Goal: Information Seeking & Learning: Check status

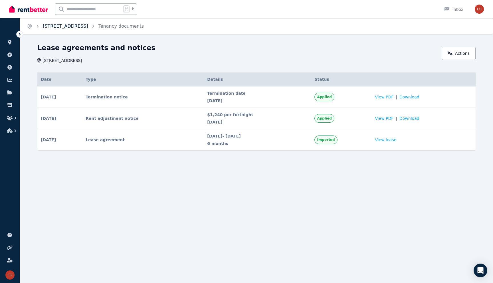
click at [52, 26] on link "[STREET_ADDRESS]" at bounding box center [65, 25] width 45 height 5
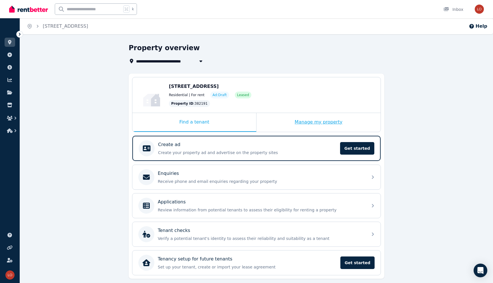
click at [318, 125] on div "Manage my property" at bounding box center [319, 122] width 124 height 19
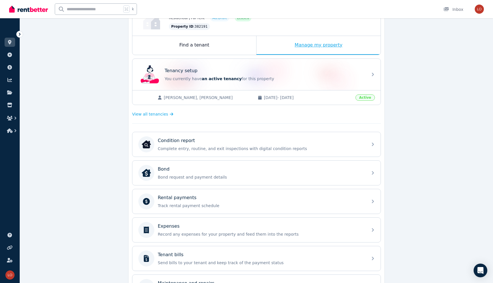
scroll to position [147, 0]
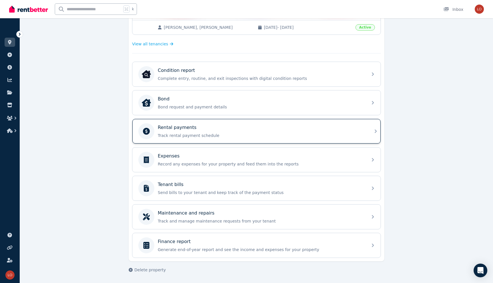
click at [281, 131] on div "Rental payments" at bounding box center [261, 127] width 207 height 7
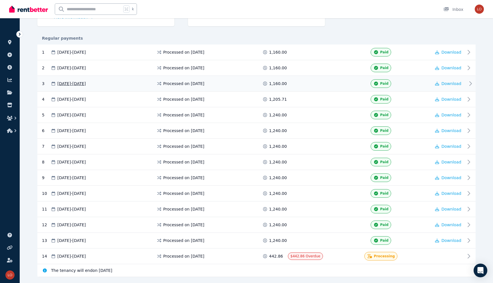
scroll to position [100, 0]
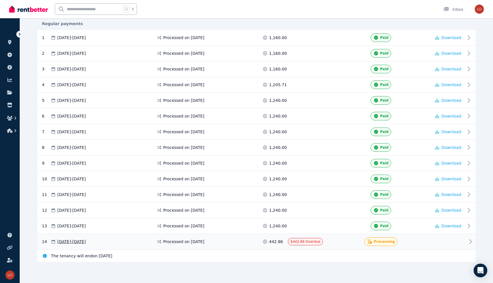
click at [336, 244] on div "Processing" at bounding box center [381, 242] width 101 height 9
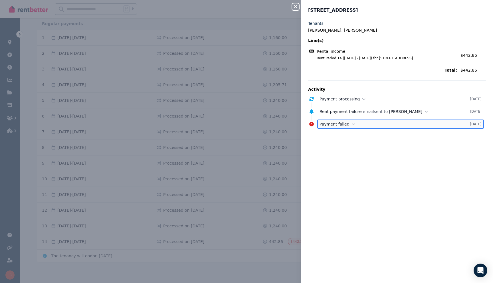
click at [352, 125] on icon at bounding box center [353, 124] width 3 height 4
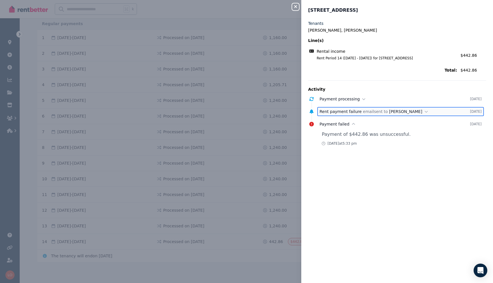
click at [418, 111] on p "Rent payment failure email sent to Kamalpreet Singh" at bounding box center [393, 111] width 147 height 7
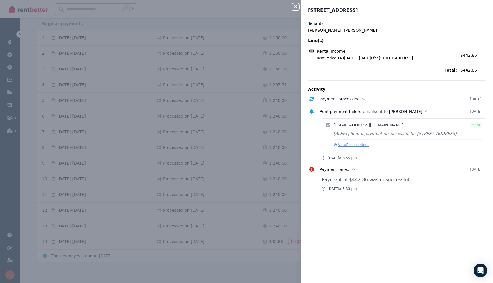
click at [346, 147] on button "View Email content" at bounding box center [351, 145] width 35 height 5
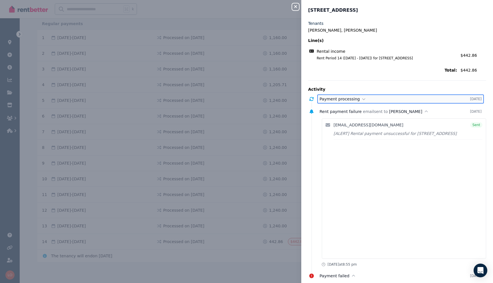
click at [362, 98] on icon at bounding box center [363, 99] width 3 height 4
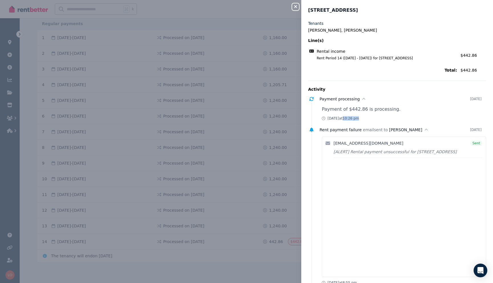
drag, startPoint x: 362, startPoint y: 120, endPoint x: 380, endPoint y: 119, distance: 17.7
click at [380, 119] on div "Wed, 27 Aug 2025 at 10:26 pm" at bounding box center [404, 118] width 164 height 5
drag, startPoint x: 362, startPoint y: 120, endPoint x: 378, endPoint y: 120, distance: 15.7
click at [378, 120] on div "Wed, 27 Aug 2025 at 10:26 pm" at bounding box center [404, 118] width 164 height 5
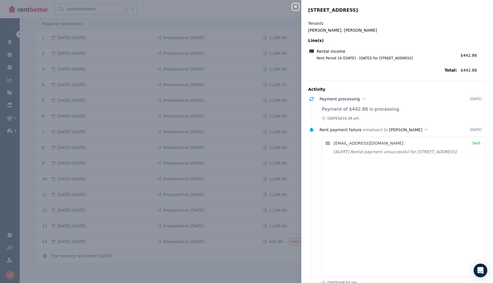
click at [380, 121] on ul "Payment processing 27 Aug 2025 Payment of $442.86 is processing. Wed, 27 Aug 20…" at bounding box center [397, 206] width 178 height 220
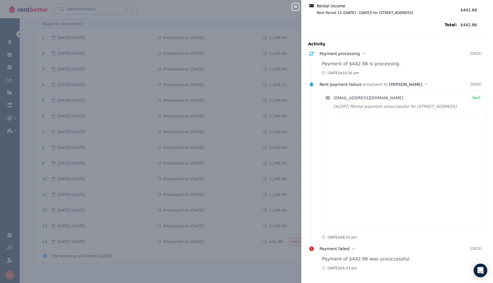
scroll to position [0, 0]
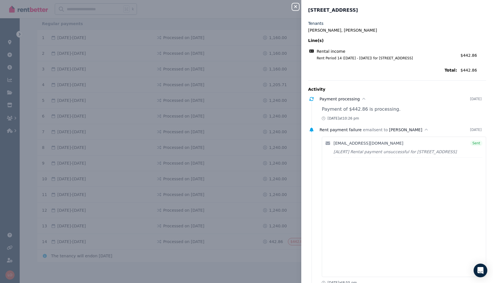
click at [298, 9] on button "Close panel" at bounding box center [295, 6] width 7 height 7
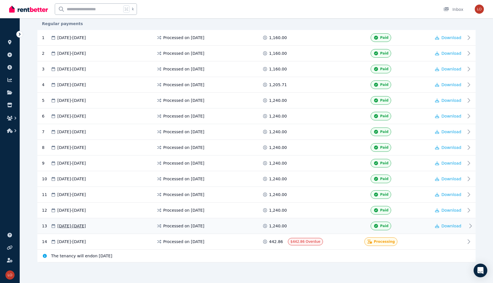
click at [324, 228] on span at bounding box center [309, 226] width 43 height 9
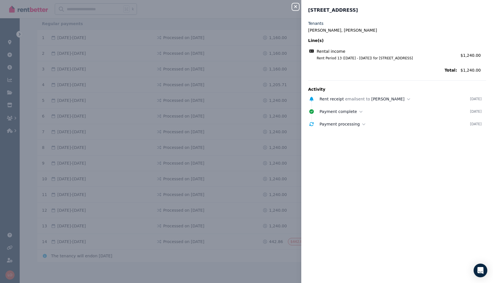
click at [244, 179] on div "Close panel 12 Parakeelya Rd, Banksia Grove Tenants Kamalpreet Singh, Jasleen K…" at bounding box center [246, 141] width 493 height 283
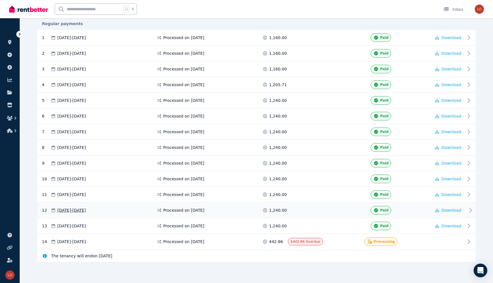
click at [328, 211] on span at bounding box center [309, 210] width 43 height 9
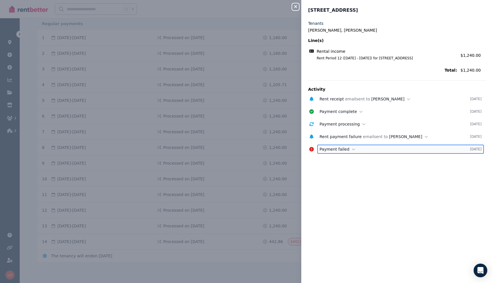
click at [352, 150] on icon at bounding box center [353, 150] width 3 height 2
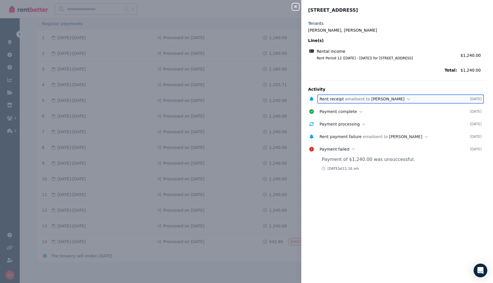
click at [409, 101] on p "Rent receipt email sent to Kamalpreet Singh" at bounding box center [393, 99] width 147 height 7
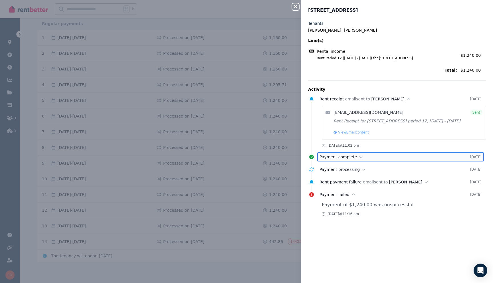
click at [355, 160] on p "Payment complete" at bounding box center [393, 157] width 147 height 7
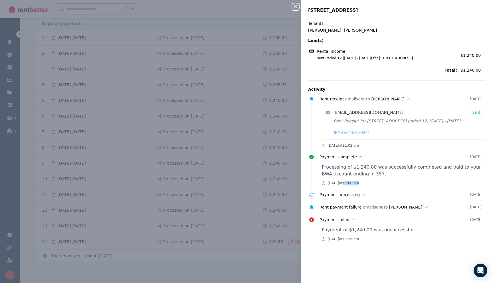
drag, startPoint x: 362, startPoint y: 192, endPoint x: 383, endPoint y: 192, distance: 21.7
click at [383, 186] on div "Thu, 31 July 2025 at 11:00 pm" at bounding box center [404, 183] width 164 height 5
click at [280, 194] on div "Close panel 12 Parakeelya Rd, Banksia Grove Tenants Kamalpreet Singh, Jasleen K…" at bounding box center [246, 141] width 493 height 283
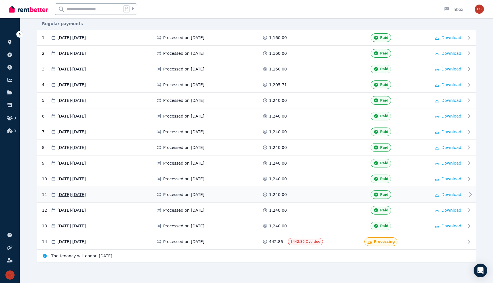
click at [340, 188] on div "11 16 Jul 2025 - 29 Jul 2025 Processed on 16 July 2025 1,240.00 Paid Download" at bounding box center [256, 195] width 439 height 16
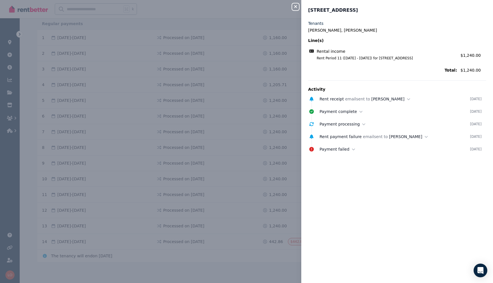
click at [272, 185] on div "Close panel 12 Parakeelya Rd, Banksia Grove Tenants Kamalpreet Singh, Jasleen K…" at bounding box center [246, 141] width 493 height 283
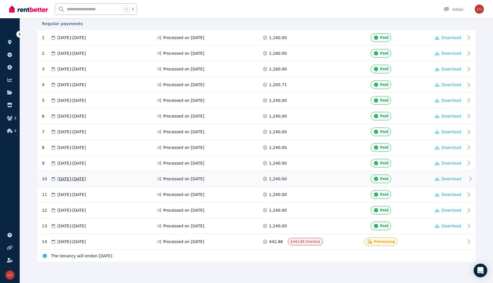
click at [301, 182] on span at bounding box center [309, 179] width 43 height 9
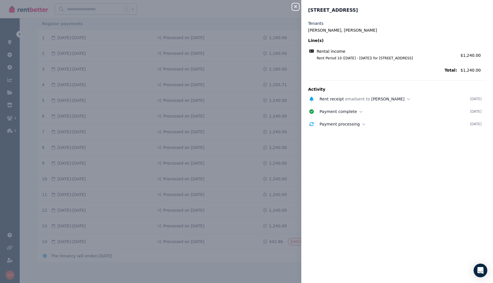
click at [278, 176] on div "Close panel 12 Parakeelya Rd, Banksia Grove Tenants Kamalpreet Singh, Jasleen K…" at bounding box center [246, 141] width 493 height 283
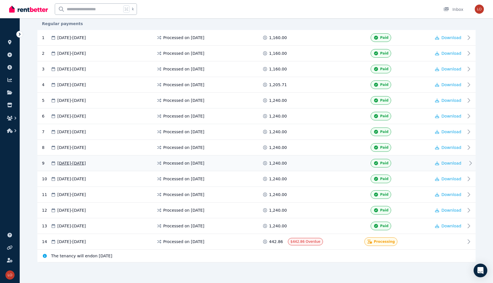
click at [310, 168] on div "9 18 Jun 2025 - 01 Jul 2025 Processed on 17 June 2025 1,240.00 Paid Download" at bounding box center [256, 164] width 439 height 16
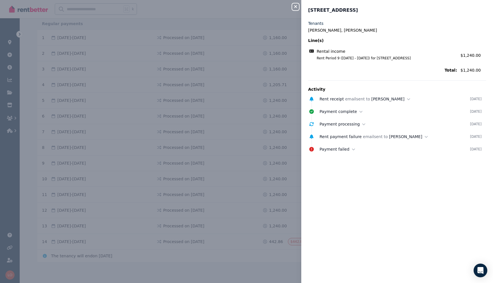
click at [274, 142] on div "Close panel 12 Parakeelya Rd, Banksia Grove Tenants Kamalpreet Singh, Jasleen K…" at bounding box center [246, 141] width 493 height 283
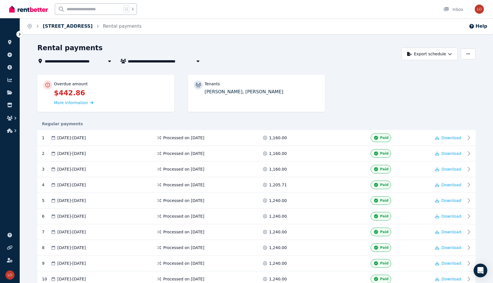
click at [76, 25] on link "[STREET_ADDRESS]" at bounding box center [68, 25] width 50 height 5
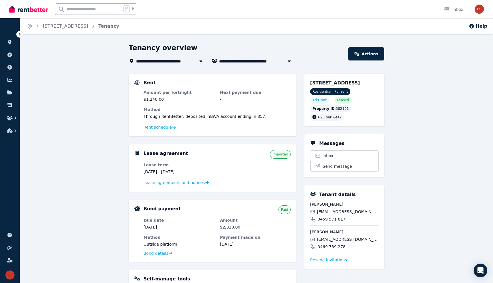
click at [33, 27] on ol "Home 12 Parakeelya Rd, Banksia Grove Tenancy" at bounding box center [73, 26] width 106 height 16
click at [30, 27] on icon "Breadcrumb" at bounding box center [30, 26] width 6 height 6
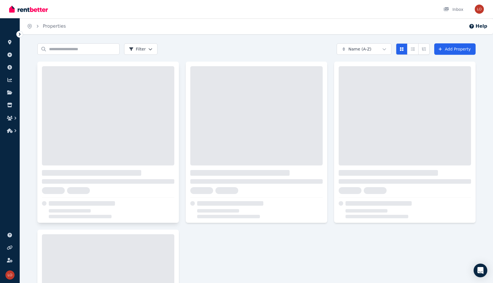
click at [111, 82] on div at bounding box center [108, 115] width 133 height 99
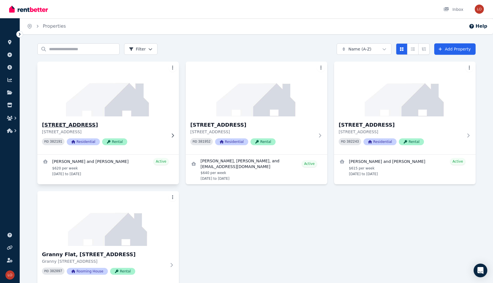
click at [83, 114] on img at bounding box center [108, 89] width 149 height 58
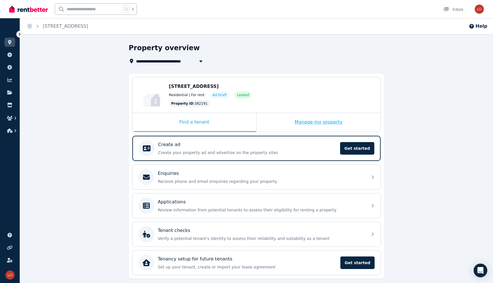
click at [315, 119] on div "Manage my property" at bounding box center [319, 122] width 124 height 19
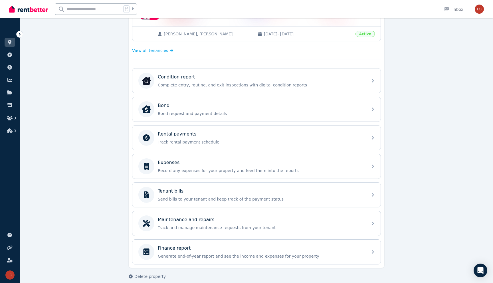
scroll to position [147, 0]
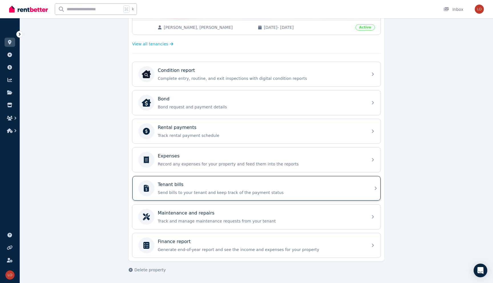
click at [248, 184] on div "Tenant bills" at bounding box center [261, 184] width 207 height 7
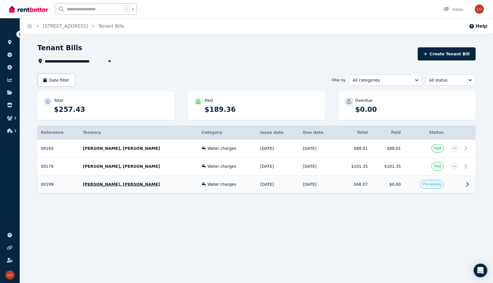
click at [342, 179] on td "$68.07" at bounding box center [354, 185] width 33 height 18
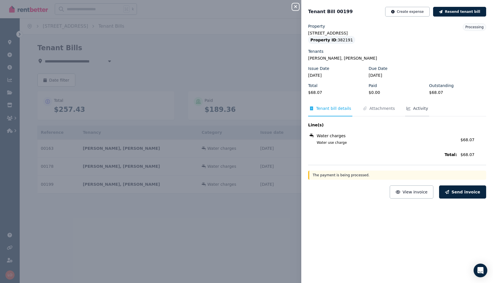
click at [406, 107] on icon "Tabs" at bounding box center [409, 109] width 6 height 4
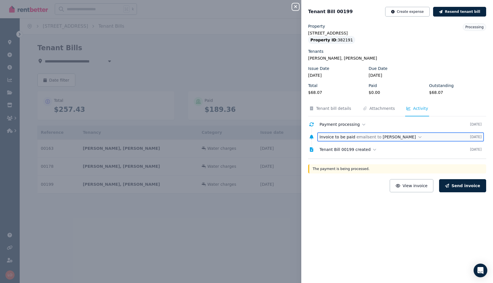
click at [419, 139] on icon at bounding box center [420, 137] width 3 height 4
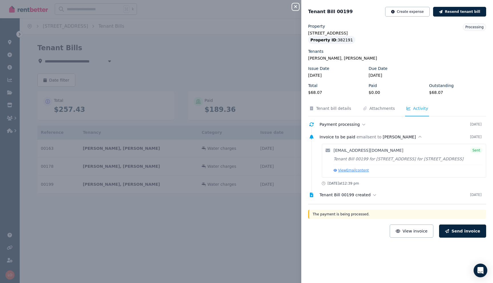
click at [362, 173] on button "View Email content" at bounding box center [351, 170] width 35 height 5
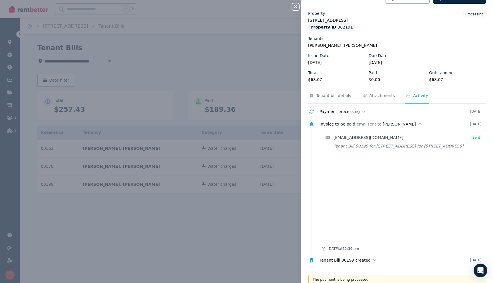
scroll to position [15, 0]
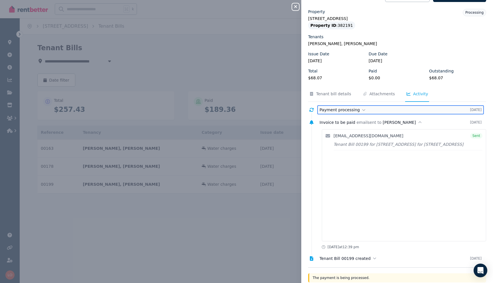
click at [363, 110] on icon at bounding box center [364, 110] width 3 height 2
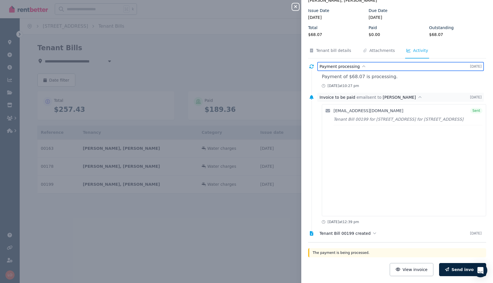
scroll to position [65, 0]
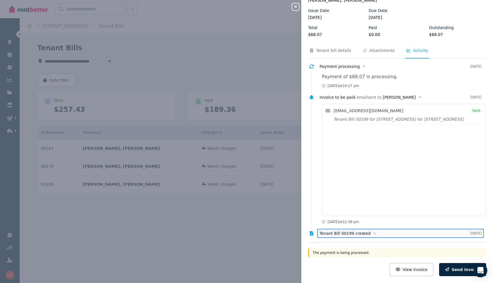
click at [373, 232] on icon at bounding box center [374, 233] width 3 height 4
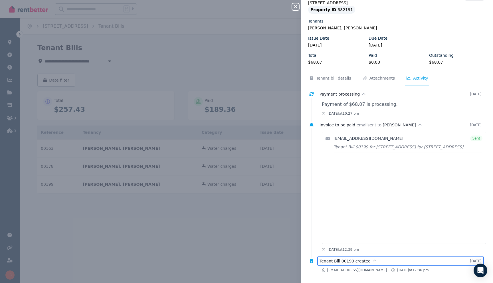
scroll to position [0, 0]
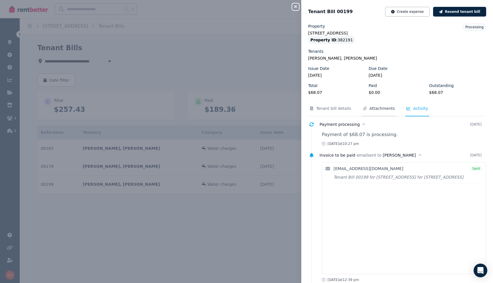
click at [377, 111] on span "Attachments" at bounding box center [379, 111] width 35 height 11
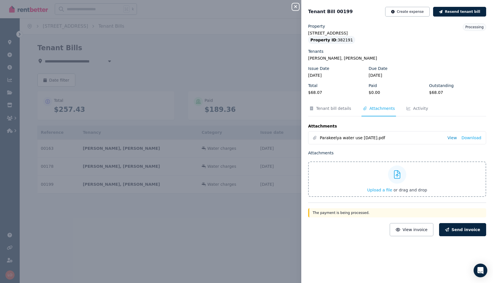
click at [452, 137] on link "View" at bounding box center [452, 138] width 9 height 6
click at [294, 8] on icon "button" at bounding box center [295, 6] width 7 height 5
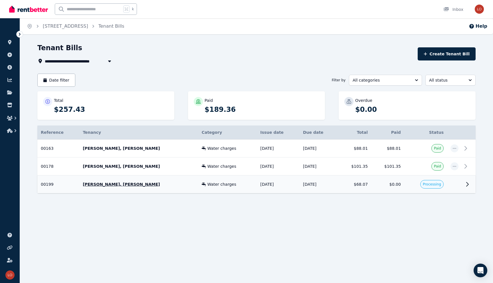
click at [343, 186] on td "$68.07" at bounding box center [354, 185] width 33 height 18
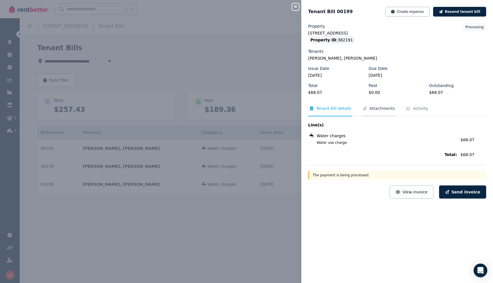
click at [384, 109] on span "Attachments" at bounding box center [382, 109] width 25 height 6
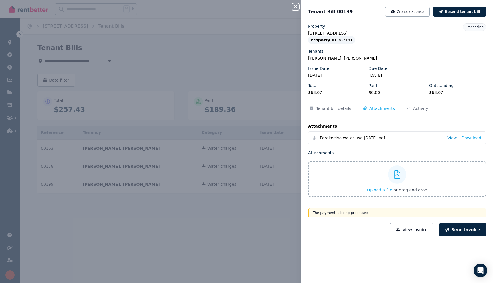
click at [452, 138] on link "View" at bounding box center [452, 138] width 9 height 6
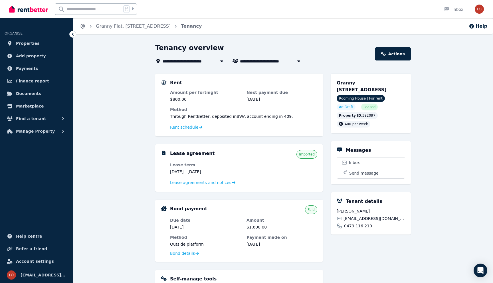
click at [83, 27] on icon "Breadcrumb" at bounding box center [83, 26] width 6 height 6
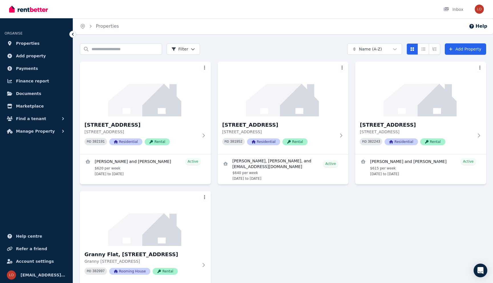
scroll to position [53, 0]
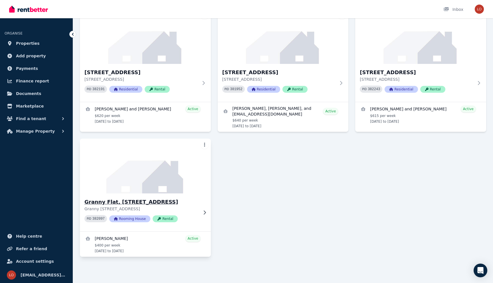
click at [169, 206] on p "Granny [STREET_ADDRESS]" at bounding box center [142, 209] width 114 height 6
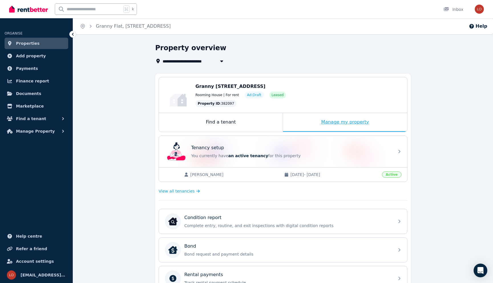
click at [346, 120] on div "Manage my property" at bounding box center [345, 122] width 124 height 19
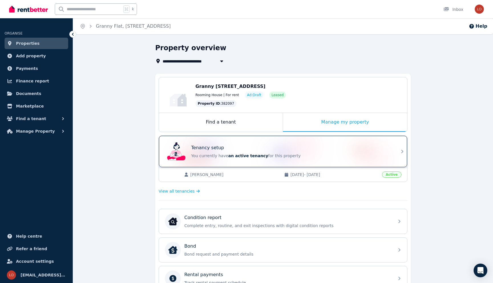
click at [326, 152] on div "Tenancy setup You currently have an active tenancy for this property" at bounding box center [291, 152] width 200 height 14
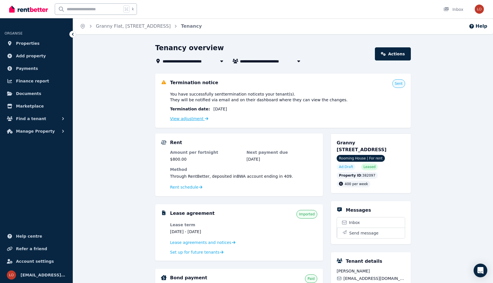
click at [192, 118] on link "View adjustment" at bounding box center [189, 119] width 38 height 5
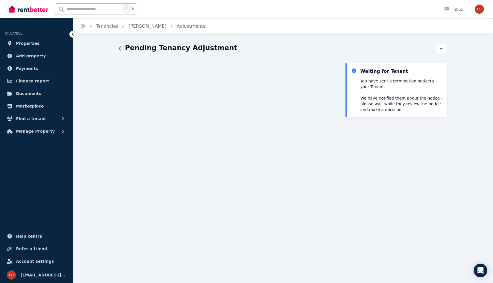
click at [120, 47] on icon "button" at bounding box center [120, 49] width 2 height 4
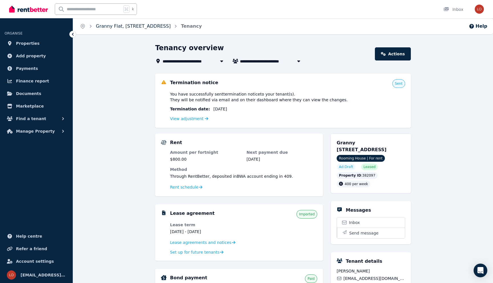
click at [107, 27] on link "Granny Flat, [STREET_ADDRESS]" at bounding box center [133, 25] width 75 height 5
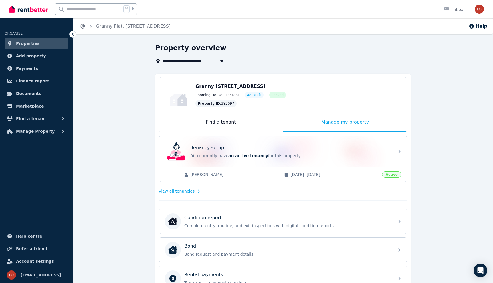
click at [84, 24] on icon "Breadcrumb" at bounding box center [83, 26] width 6 height 6
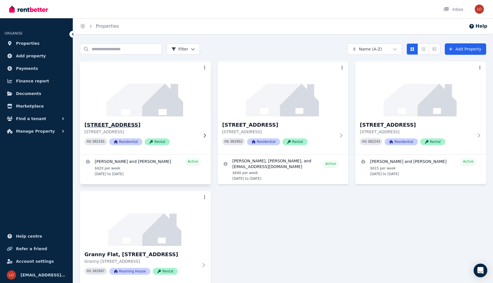
click at [186, 130] on p "[STREET_ADDRESS]" at bounding box center [142, 132] width 114 height 6
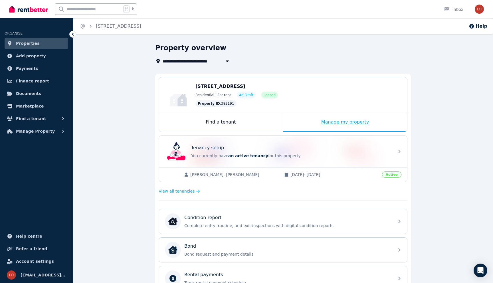
click at [320, 123] on div "Manage my property" at bounding box center [345, 122] width 124 height 19
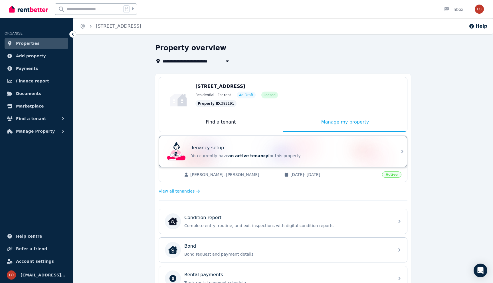
click at [289, 161] on div "Tenancy setup You currently have an active tenancy for this property" at bounding box center [278, 151] width 226 height 23
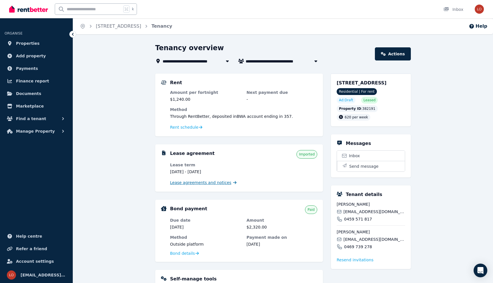
click at [220, 184] on span "Lease agreements and notices" at bounding box center [200, 183] width 61 height 6
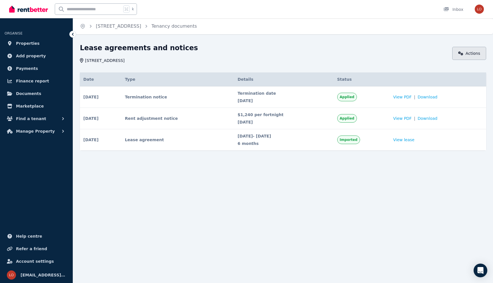
click at [468, 51] on link "Actions" at bounding box center [470, 53] width 34 height 13
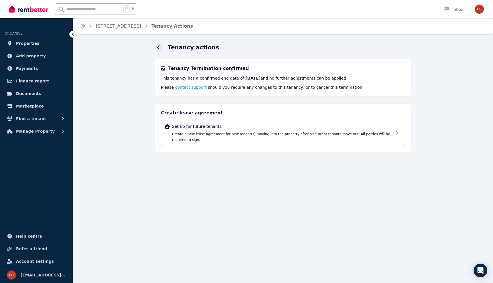
click at [159, 49] on icon at bounding box center [158, 47] width 2 height 4
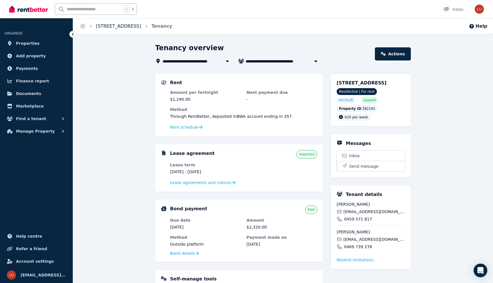
click at [137, 28] on link "[STREET_ADDRESS]" at bounding box center [118, 25] width 45 height 5
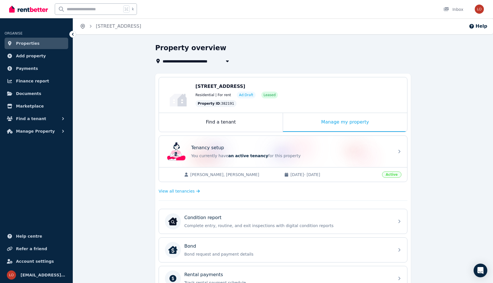
click at [82, 25] on icon "Breadcrumb" at bounding box center [83, 26] width 6 height 6
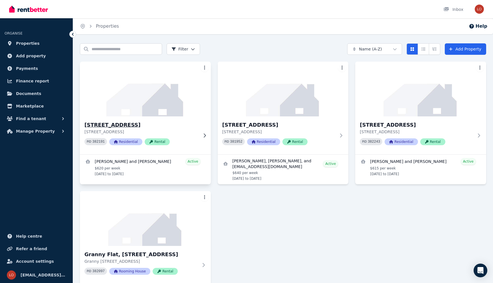
click at [137, 125] on h3 "[STREET_ADDRESS]" at bounding box center [142, 125] width 114 height 8
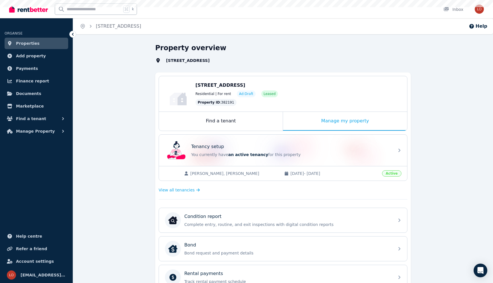
click at [137, 125] on div "Property overview [STREET_ADDRESS] Edit [STREET_ADDRESS] Residential | For rent…" at bounding box center [283, 236] width 420 height 386
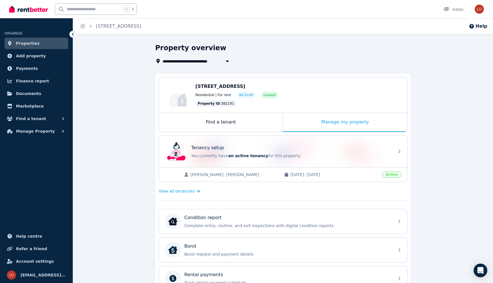
click at [83, 23] on ol "Home [STREET_ADDRESS]" at bounding box center [110, 26] width 75 height 16
click at [83, 25] on icon "Breadcrumb" at bounding box center [82, 25] width 1 height 1
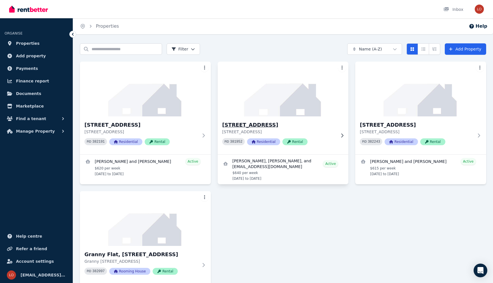
click at [269, 119] on div "[STREET_ADDRESS][GEOGRAPHIC_DATA][STREET_ADDRESS] PID 381952 Residential Rental" at bounding box center [283, 136] width 131 height 38
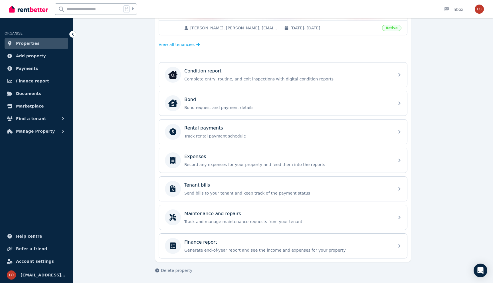
scroll to position [147, 0]
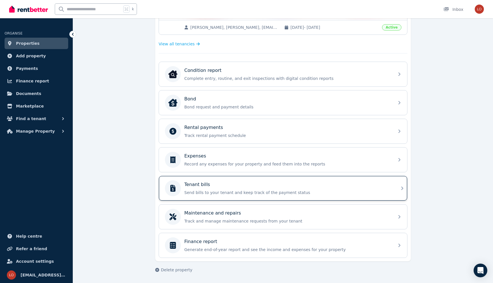
click at [248, 185] on div "Tenant bills" at bounding box center [287, 184] width 207 height 7
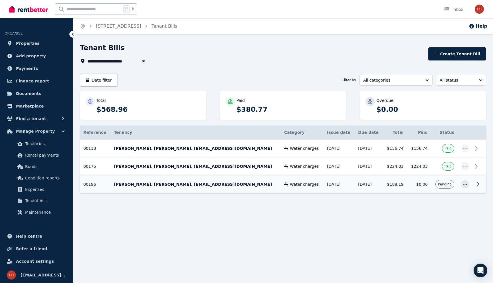
click at [363, 185] on td "[DATE]" at bounding box center [369, 185] width 28 height 18
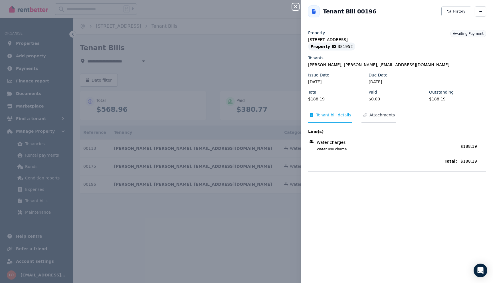
click at [372, 116] on span "Attachments" at bounding box center [382, 115] width 25 height 6
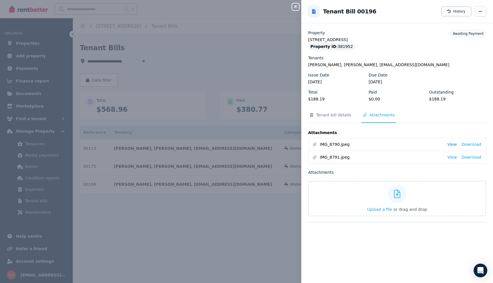
click at [453, 144] on link "View" at bounding box center [452, 145] width 9 height 6
click at [455, 159] on link "View" at bounding box center [452, 158] width 9 height 6
click at [300, 7] on div "Close panel" at bounding box center [297, 5] width 11 height 10
click at [294, 7] on icon "button" at bounding box center [295, 6] width 7 height 5
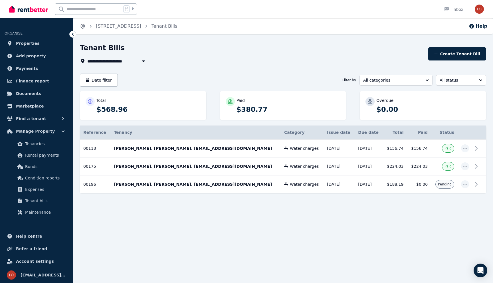
click at [80, 27] on icon "Breadcrumb" at bounding box center [83, 26] width 6 height 6
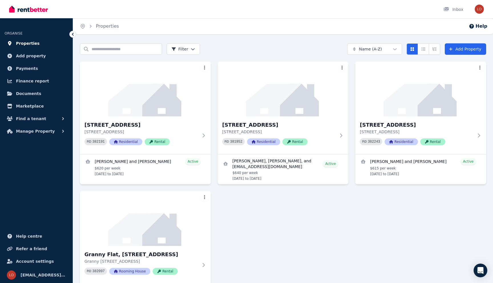
click at [32, 44] on span "Properties" at bounding box center [28, 43] width 24 height 7
click at [32, 70] on span "Payments" at bounding box center [27, 68] width 22 height 7
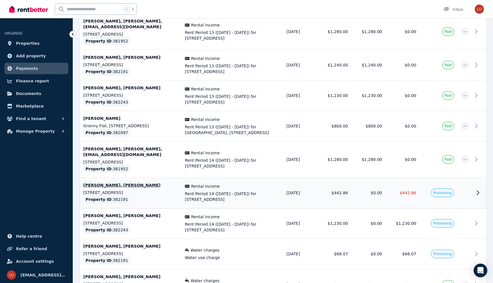
scroll to position [173, 0]
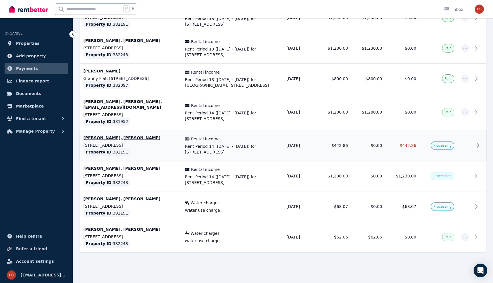
click at [411, 151] on td "$442.86" at bounding box center [403, 146] width 34 height 31
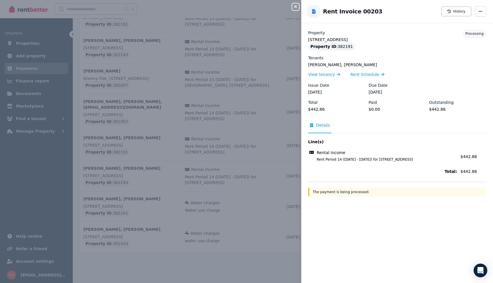
click at [261, 177] on div "Close panel Back to Rent Invoice 00203 History Property [STREET_ADDRESS] Proper…" at bounding box center [246, 141] width 493 height 283
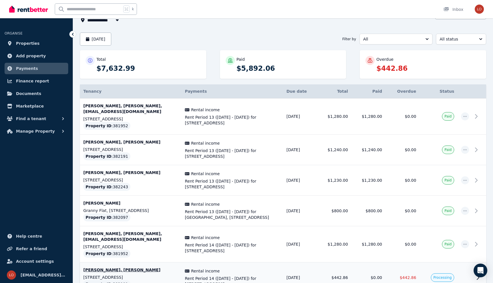
scroll to position [0, 0]
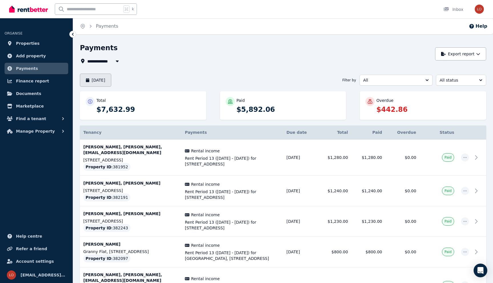
click at [102, 84] on button "[DATE]" at bounding box center [95, 80] width 31 height 13
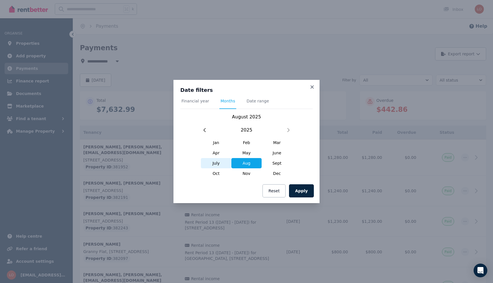
click at [213, 162] on span "July" at bounding box center [216, 163] width 31 height 10
click at [295, 188] on button "Apply" at bounding box center [301, 190] width 25 height 13
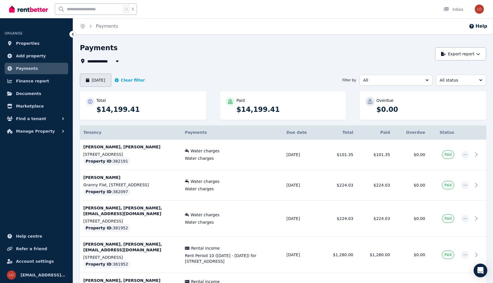
click at [105, 79] on button "[DATE]" at bounding box center [95, 80] width 31 height 13
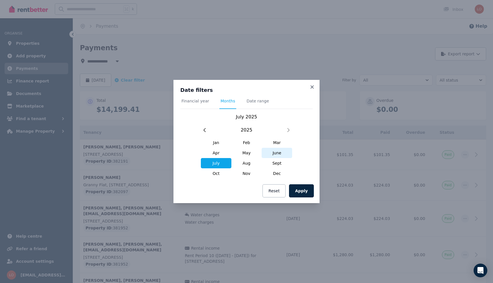
click at [268, 154] on span "June" at bounding box center [277, 153] width 31 height 10
click at [301, 192] on button "Apply" at bounding box center [301, 190] width 25 height 13
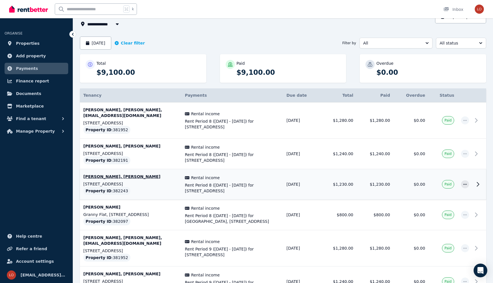
scroll to position [24, 0]
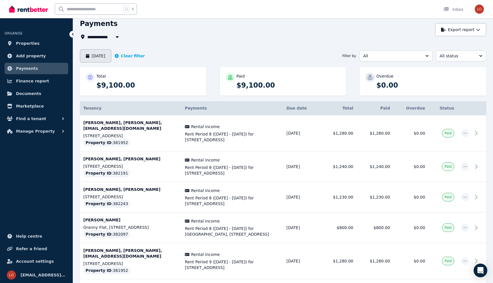
click at [111, 55] on button "[DATE]" at bounding box center [95, 55] width 31 height 13
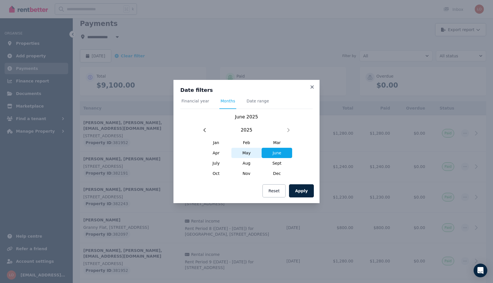
click at [248, 156] on span "May" at bounding box center [247, 153] width 31 height 10
click at [297, 190] on button "Apply" at bounding box center [301, 190] width 25 height 13
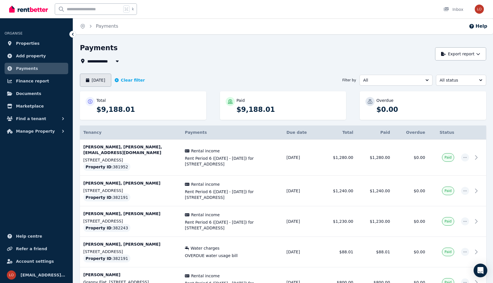
click at [108, 82] on button "[DATE]" at bounding box center [95, 80] width 31 height 13
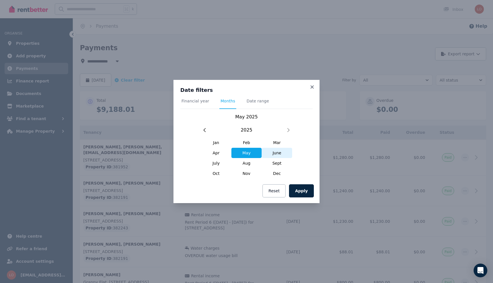
click at [274, 152] on span "June" at bounding box center [277, 153] width 31 height 10
click at [300, 191] on button "Apply" at bounding box center [301, 190] width 25 height 13
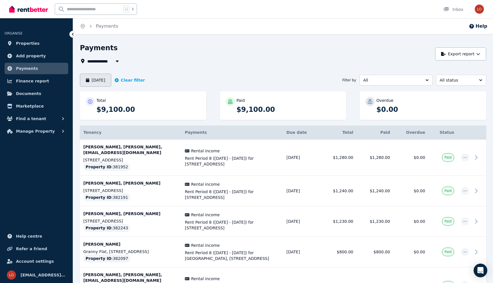
click at [106, 83] on button "[DATE]" at bounding box center [95, 80] width 31 height 13
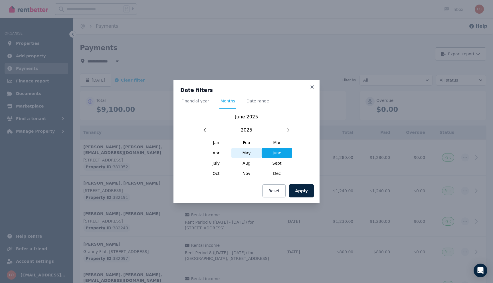
click at [244, 151] on span "May" at bounding box center [247, 153] width 31 height 10
click at [312, 198] on div "Apply Reset" at bounding box center [247, 191] width 146 height 25
click at [304, 193] on button "Apply" at bounding box center [301, 190] width 25 height 13
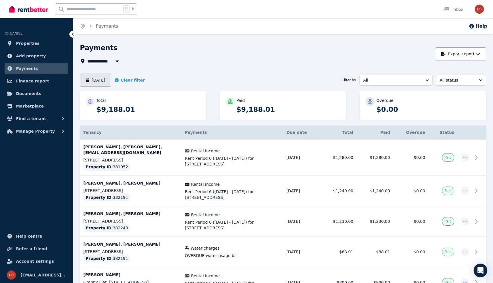
click at [108, 79] on button "[DATE]" at bounding box center [95, 80] width 31 height 13
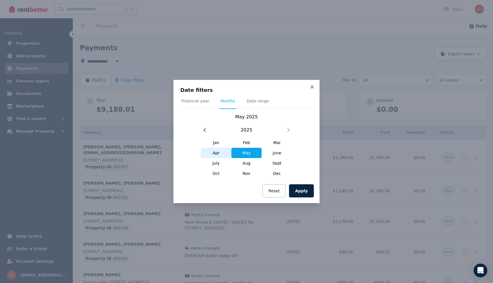
click at [219, 152] on span "Apr" at bounding box center [216, 153] width 31 height 10
click at [301, 194] on button "Apply" at bounding box center [301, 190] width 25 height 13
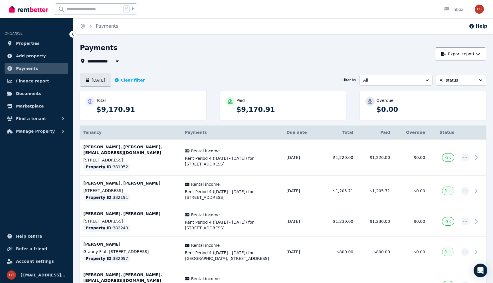
click at [97, 80] on button "[DATE]" at bounding box center [95, 80] width 31 height 13
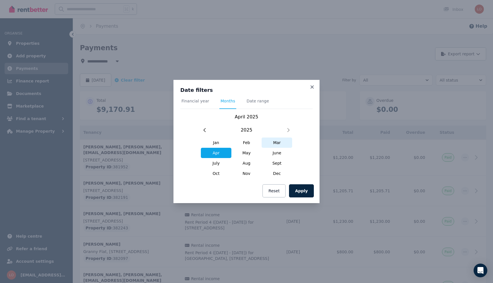
click at [280, 147] on span "Mar" at bounding box center [277, 143] width 31 height 10
click at [305, 192] on button "Apply" at bounding box center [301, 190] width 25 height 13
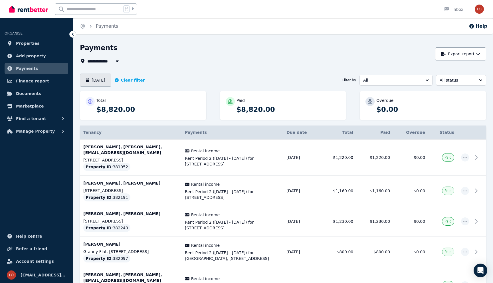
click at [108, 82] on button "[DATE]" at bounding box center [95, 80] width 31 height 13
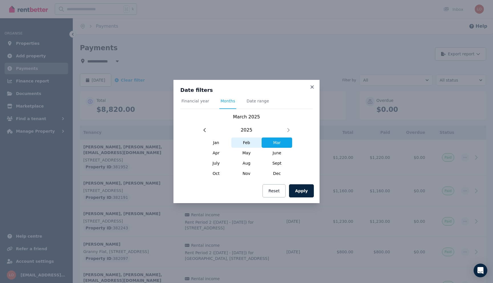
click at [245, 141] on span "Feb" at bounding box center [247, 143] width 31 height 10
click at [305, 190] on button "Apply" at bounding box center [301, 190] width 25 height 13
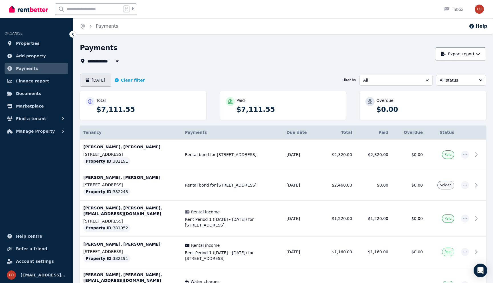
click at [107, 85] on button "[DATE]" at bounding box center [95, 80] width 31 height 13
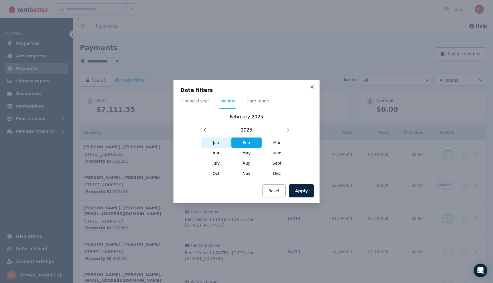
click at [214, 140] on span "Jan" at bounding box center [216, 143] width 31 height 10
click at [309, 193] on button "Apply" at bounding box center [301, 190] width 25 height 13
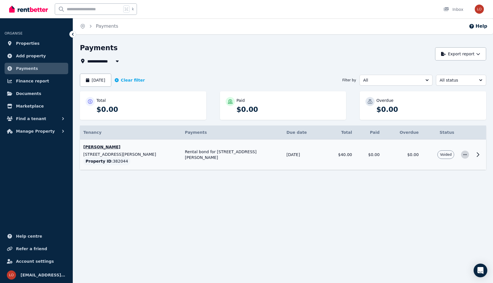
click at [463, 157] on span "button" at bounding box center [466, 155] width 8 height 8
click at [385, 214] on div "**********" at bounding box center [246, 141] width 493 height 283
click at [323, 150] on td "[DATE]" at bounding box center [303, 155] width 41 height 31
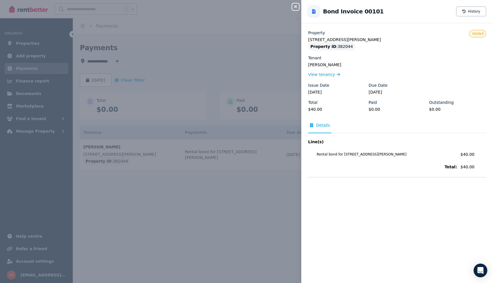
click at [294, 8] on icon "button" at bounding box center [295, 6] width 7 height 5
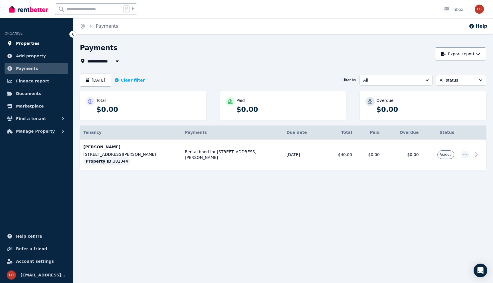
click at [31, 42] on span "Properties" at bounding box center [28, 43] width 24 height 7
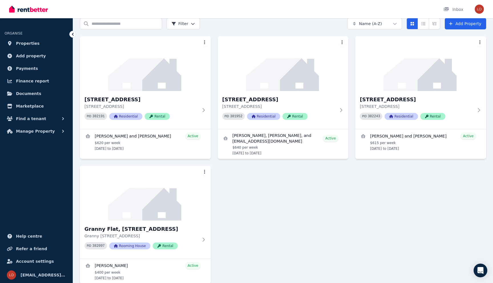
scroll to position [53, 0]
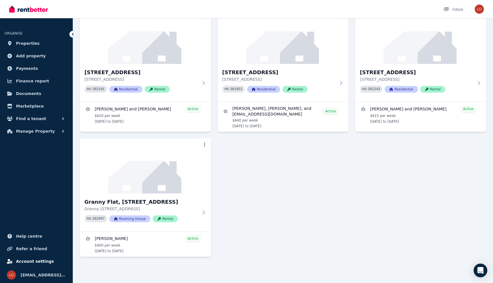
click at [29, 260] on span "Account settings" at bounding box center [35, 261] width 38 height 7
